Goal: Information Seeking & Learning: Learn about a topic

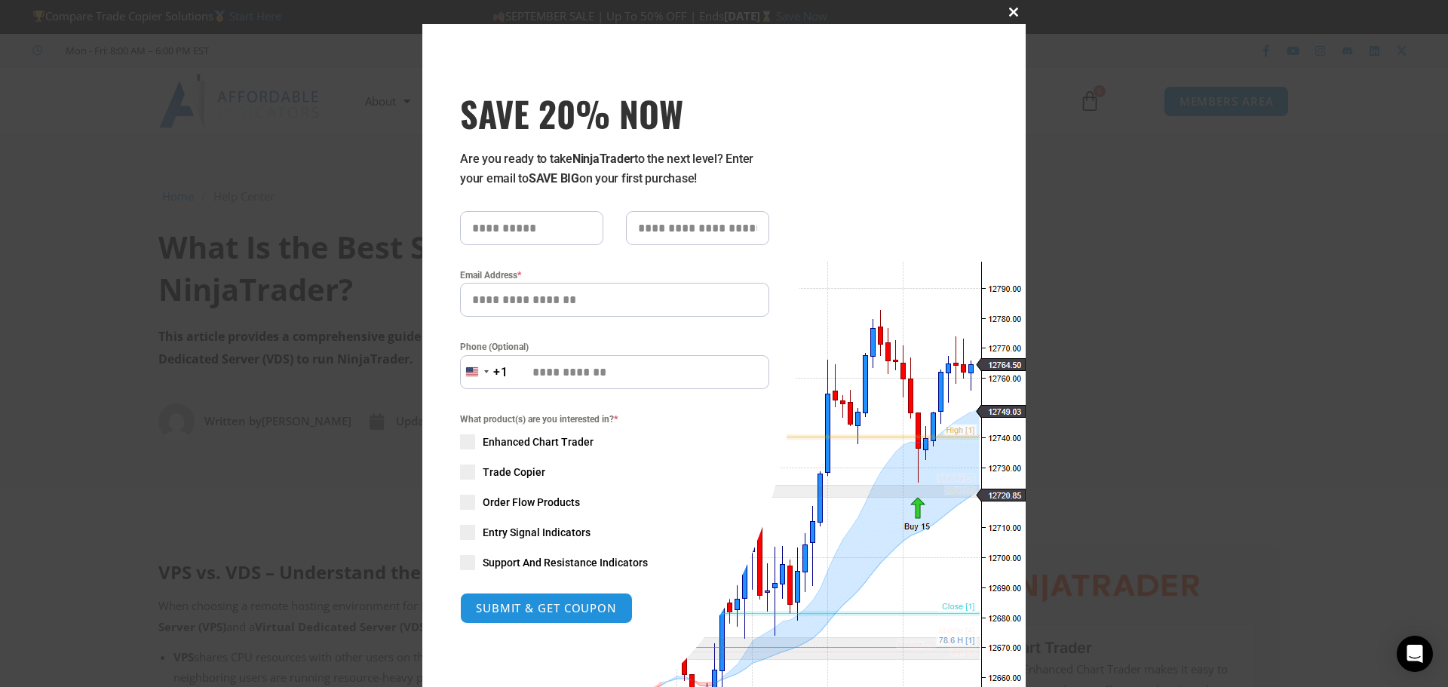
click at [1006, 12] on span "SAVE 20% NOW popup" at bounding box center [1014, 12] width 24 height 9
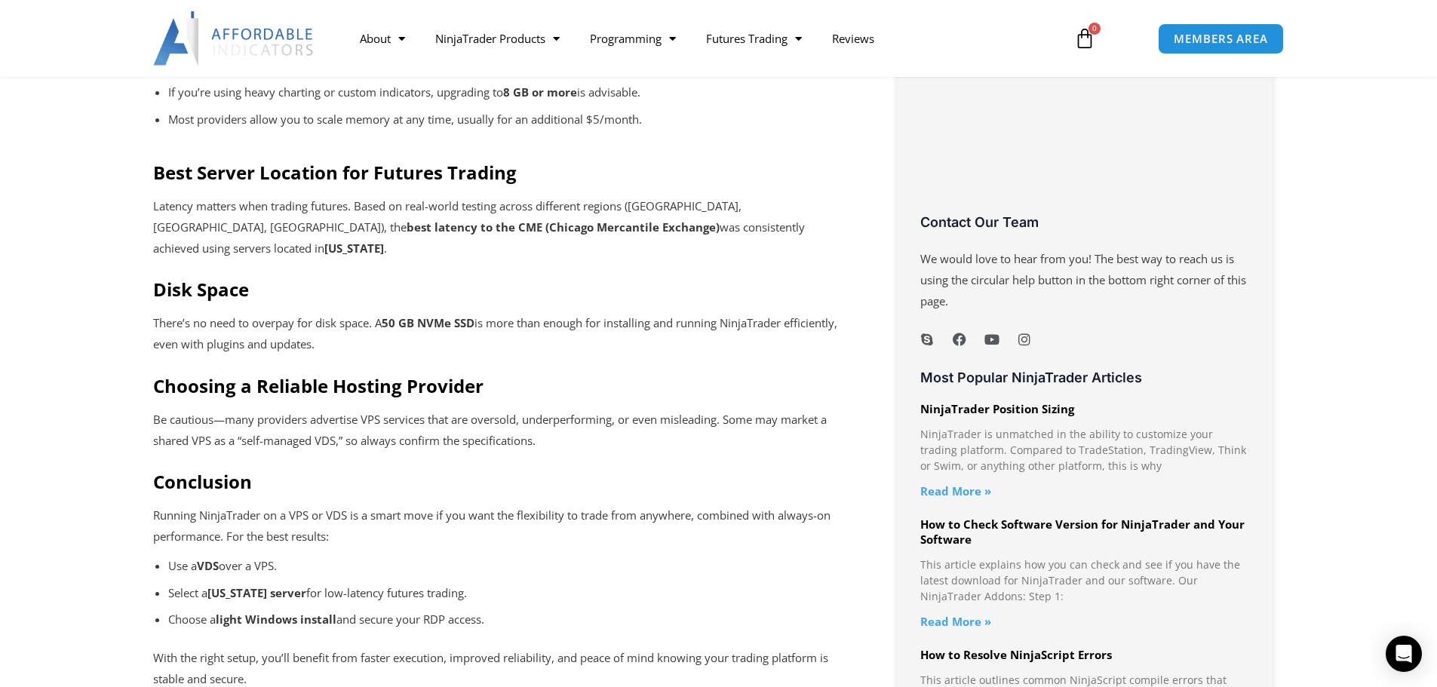
scroll to position [1006, 0]
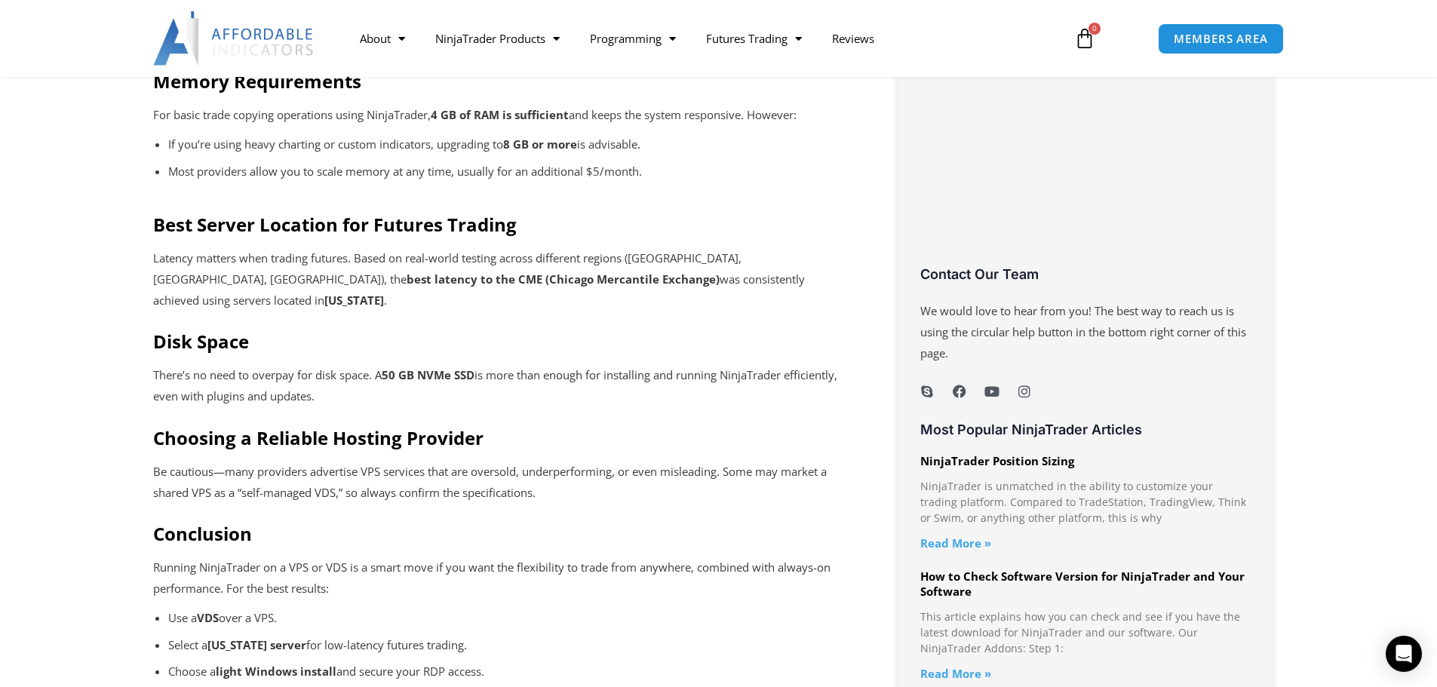
click at [516, 317] on hr at bounding box center [499, 317] width 692 height 1
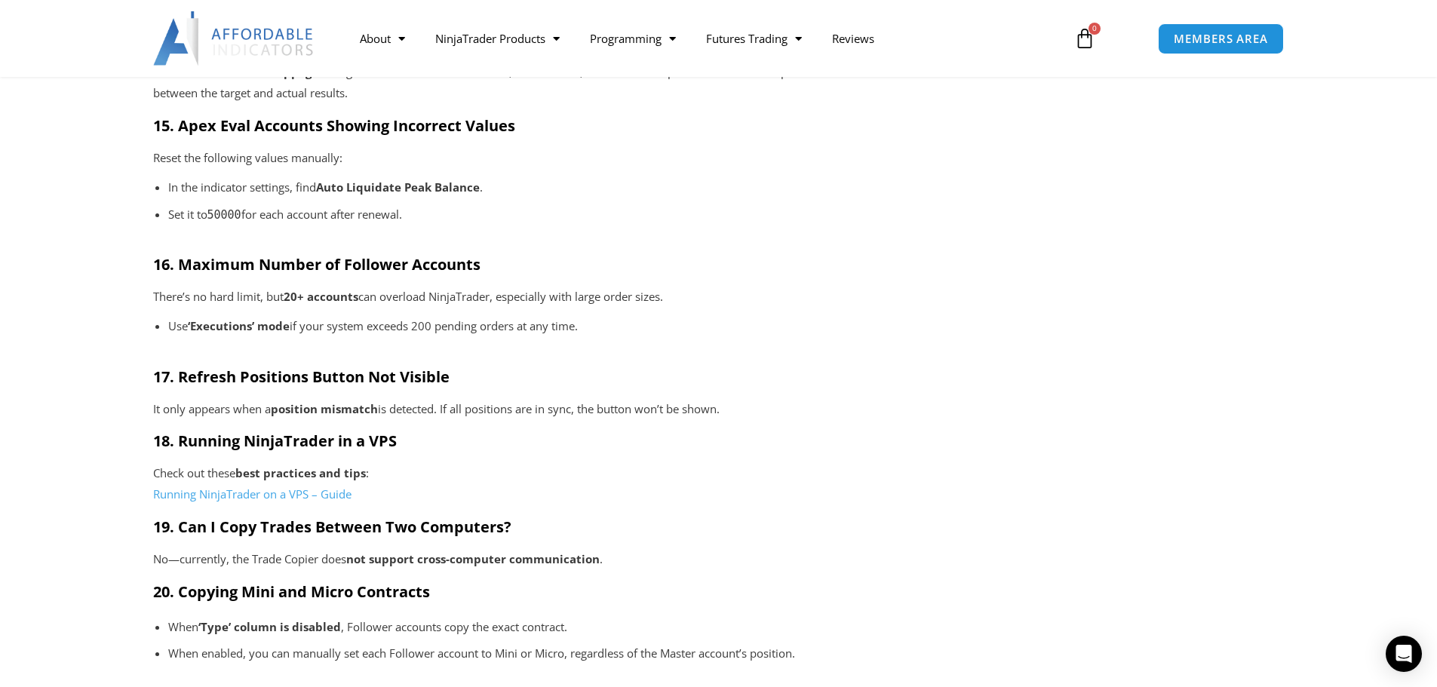
scroll to position [2615, 0]
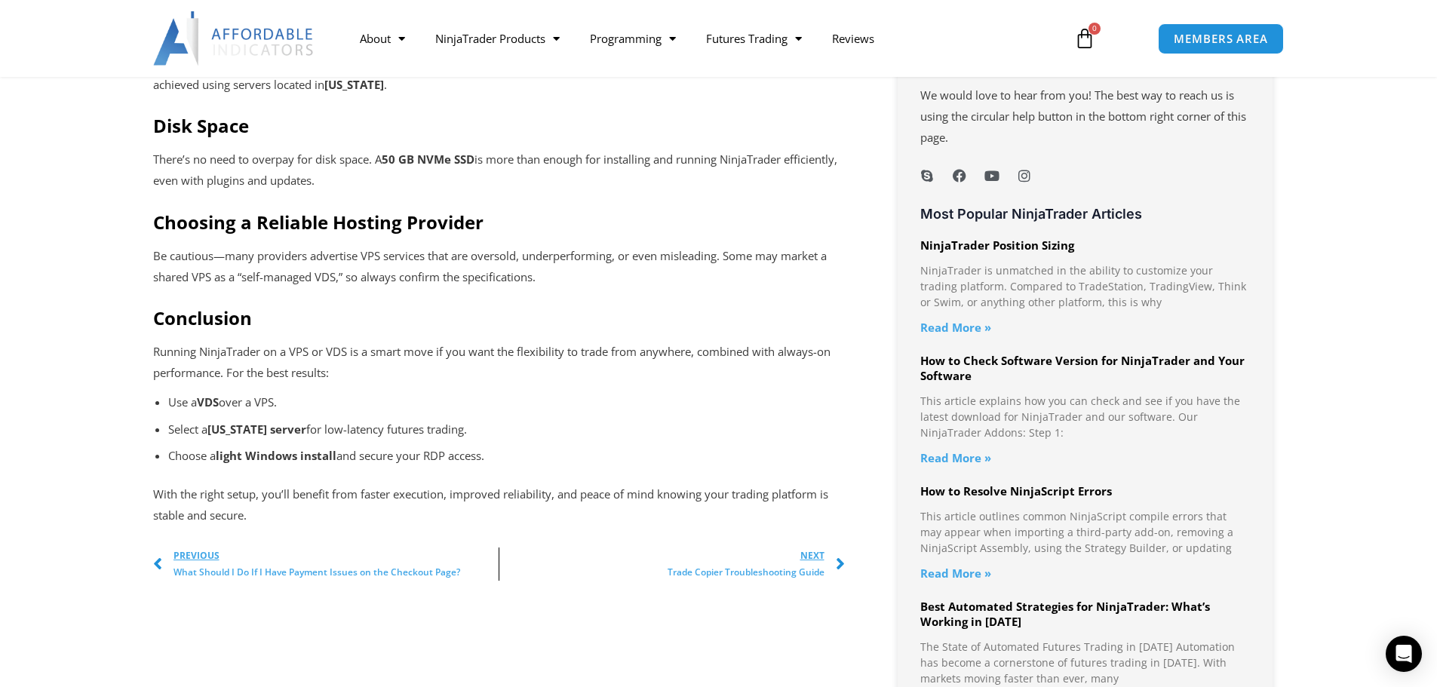
scroll to position [1193, 0]
